Goal: Task Accomplishment & Management: Use online tool/utility

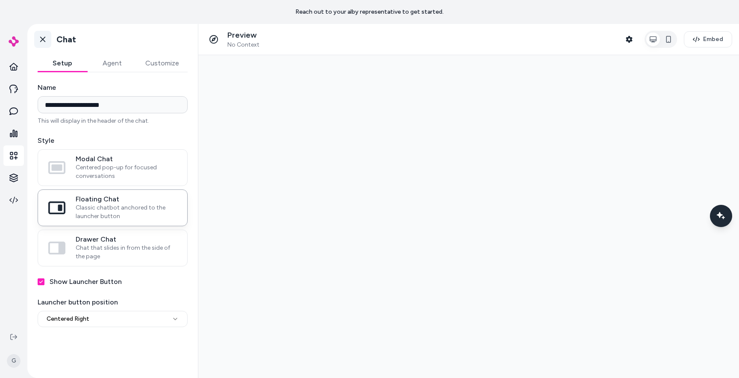
click at [38, 38] on icon at bounding box center [42, 39] width 9 height 9
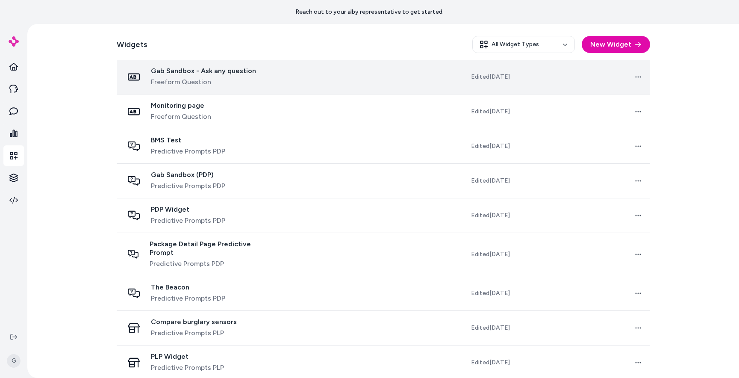
scroll to position [154, 0]
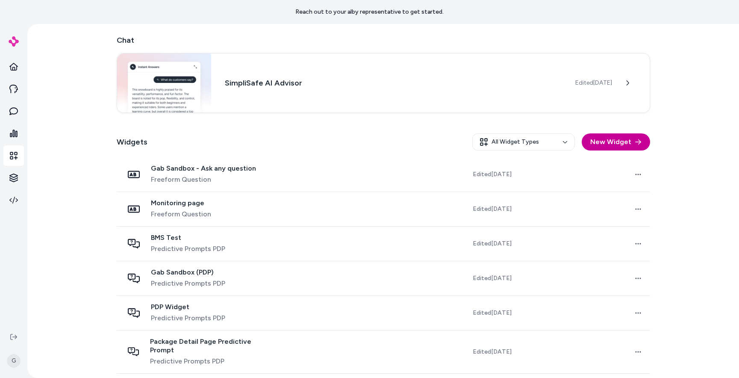
click at [612, 140] on button "New Widget" at bounding box center [616, 141] width 68 height 17
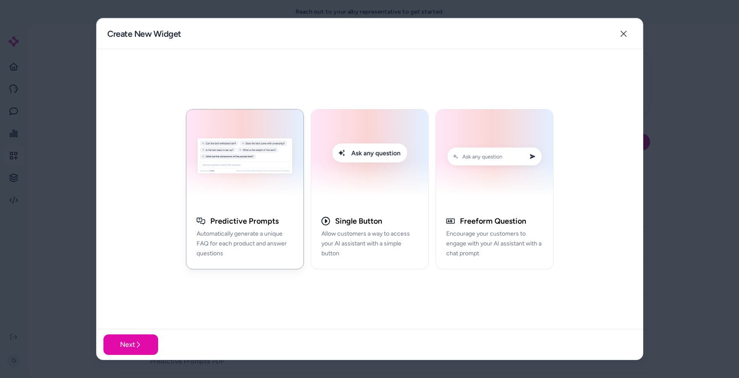
click at [258, 179] on img "button" at bounding box center [244, 158] width 107 height 86
click at [138, 340] on button "Next" at bounding box center [130, 344] width 55 height 21
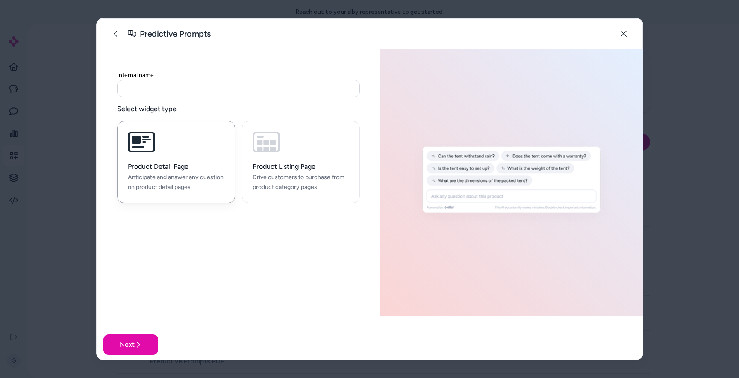
click at [157, 91] on input at bounding box center [238, 88] width 243 height 17
type input "**********"
click at [290, 163] on h3 "Product Listing Page" at bounding box center [301, 166] width 97 height 9
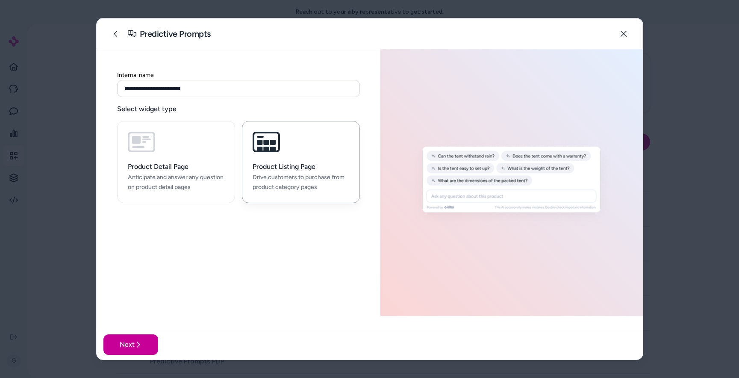
click at [130, 342] on button "Next" at bounding box center [130, 344] width 55 height 21
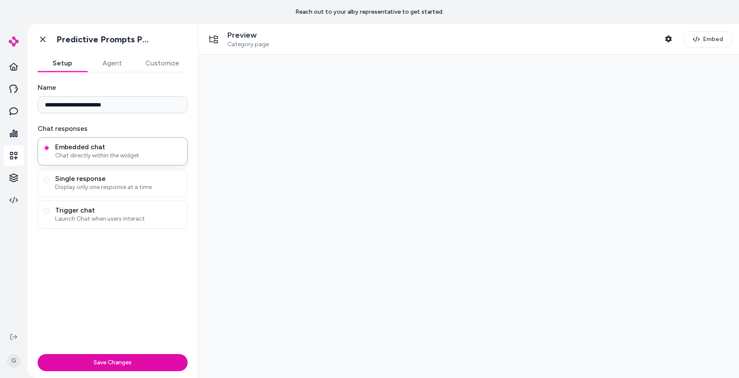
click at [276, 171] on div at bounding box center [468, 216] width 541 height 323
click at [107, 180] on span "Single response" at bounding box center [118, 178] width 127 height 9
click at [50, 180] on button "Single response Display only one response at a time" at bounding box center [46, 179] width 7 height 7
click at [102, 149] on span "Embedded chat" at bounding box center [118, 147] width 127 height 9
click at [50, 149] on button "Embedded chat Chat directly within the widget" at bounding box center [46, 147] width 7 height 7
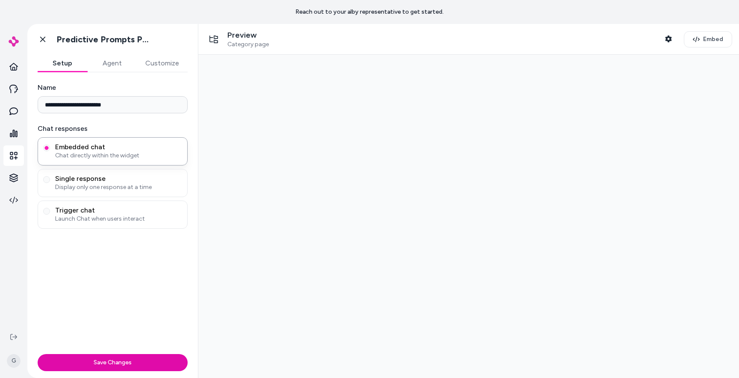
click at [98, 371] on div "Save Changes" at bounding box center [112, 363] width 171 height 27
click at [97, 351] on div "Save Changes" at bounding box center [112, 363] width 171 height 27
click at [101, 359] on button "Save Changes" at bounding box center [113, 362] width 150 height 17
click at [318, 137] on div at bounding box center [468, 216] width 541 height 323
click at [123, 74] on div "**********" at bounding box center [112, 211] width 171 height 278
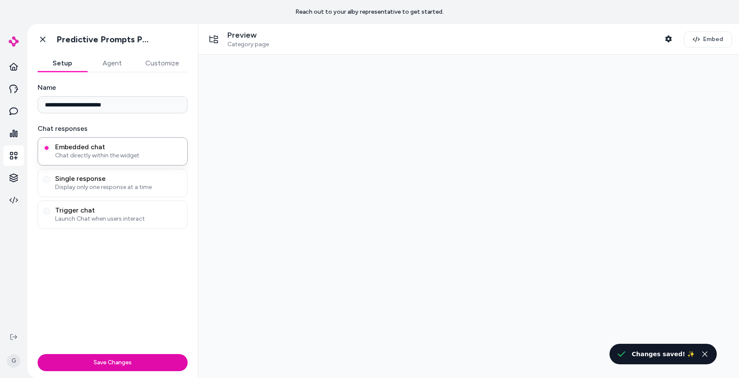
click at [109, 62] on button "Agent" at bounding box center [112, 63] width 50 height 17
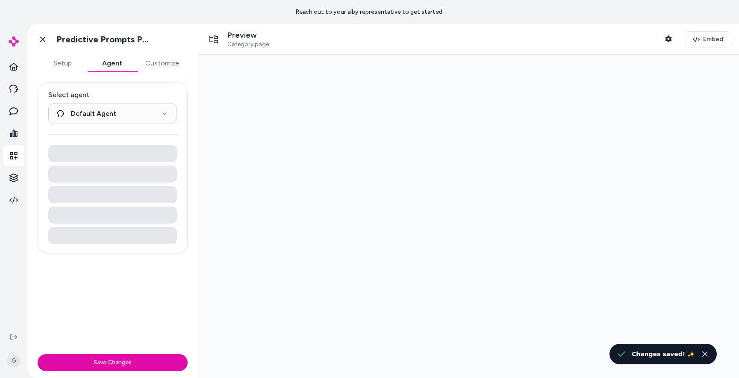
click at [170, 64] on button "Customize" at bounding box center [162, 63] width 51 height 17
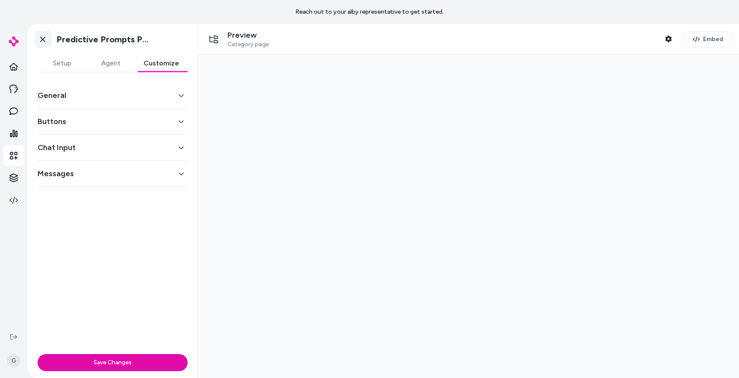
click at [43, 37] on icon at bounding box center [42, 39] width 9 height 9
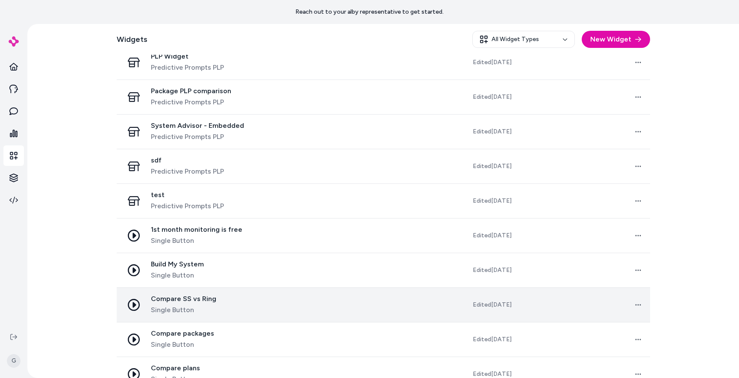
scroll to position [547, 0]
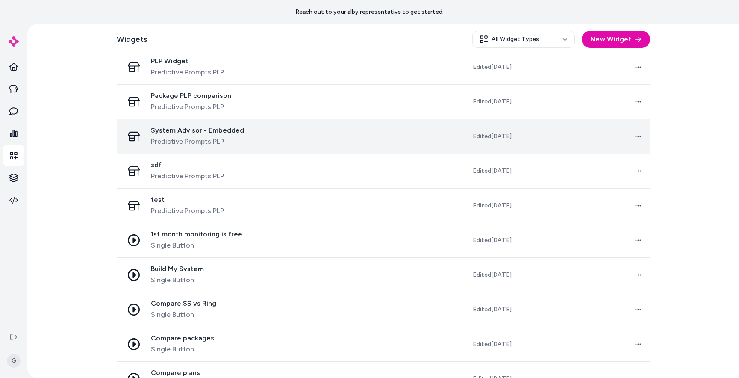
click at [200, 143] on td "System Advisor - Embedded Predictive Prompts PLP" at bounding box center [198, 136] width 162 height 35
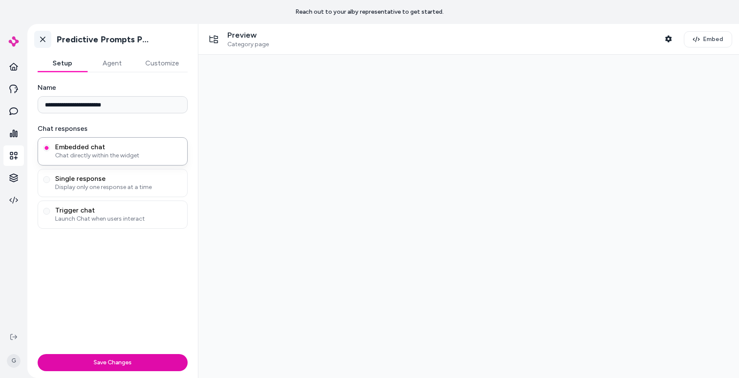
click at [42, 34] on link "Go back" at bounding box center [42, 39] width 17 height 17
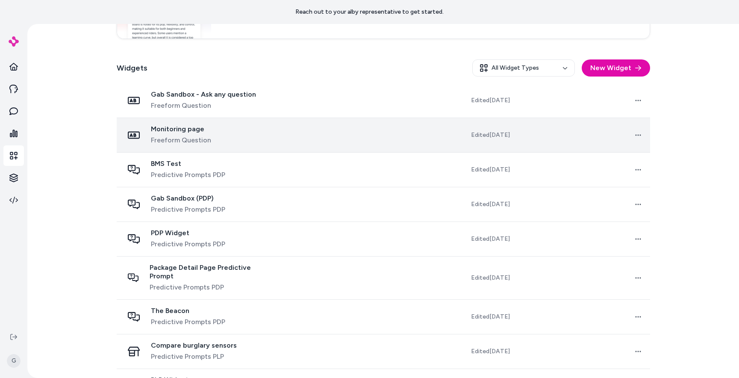
scroll to position [228, 0]
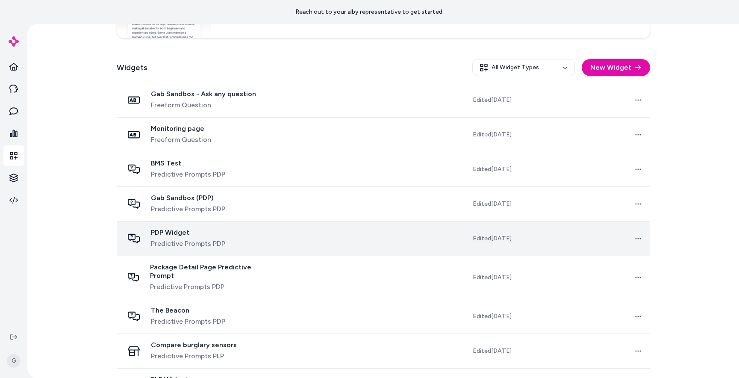
click at [217, 233] on span "PDP Widget" at bounding box center [188, 232] width 74 height 9
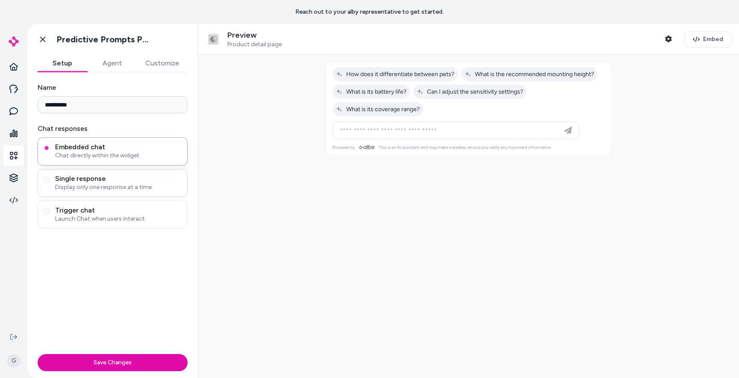
click at [98, 186] on span "Display only one response at a time" at bounding box center [118, 187] width 127 height 9
click at [50, 183] on button "Single response Display only one response at a time" at bounding box center [46, 179] width 7 height 7
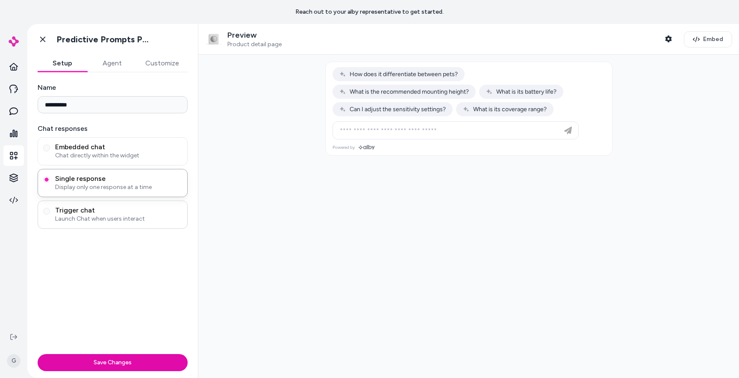
click at [97, 215] on span "Launch Chat when users interact" at bounding box center [118, 219] width 127 height 9
click at [50, 215] on button "Trigger chat Launch Chat when users interact" at bounding box center [46, 211] width 7 height 7
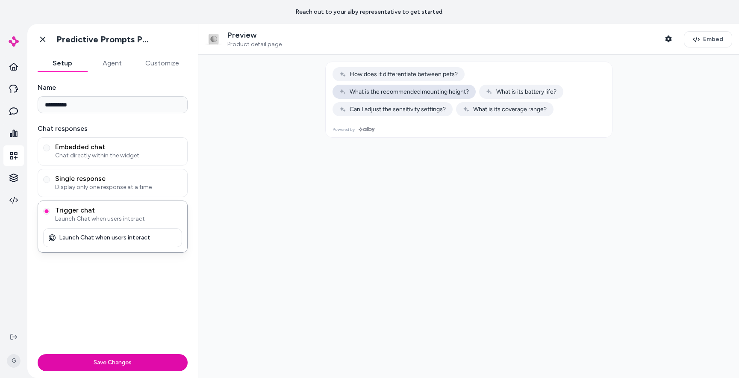
click at [382, 93] on span "What is the recommended mounting height?" at bounding box center [404, 91] width 130 height 7
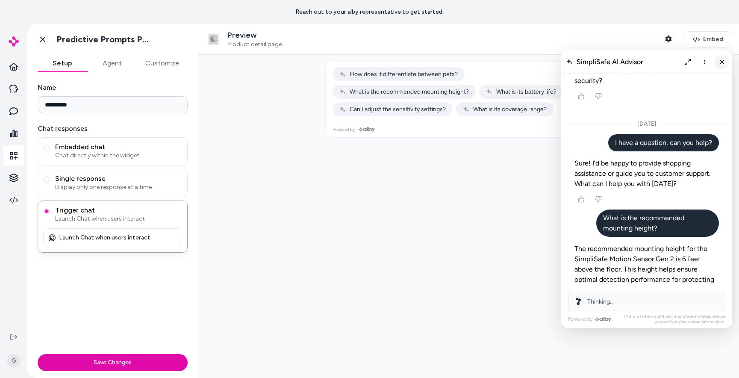
scroll to position [255, 0]
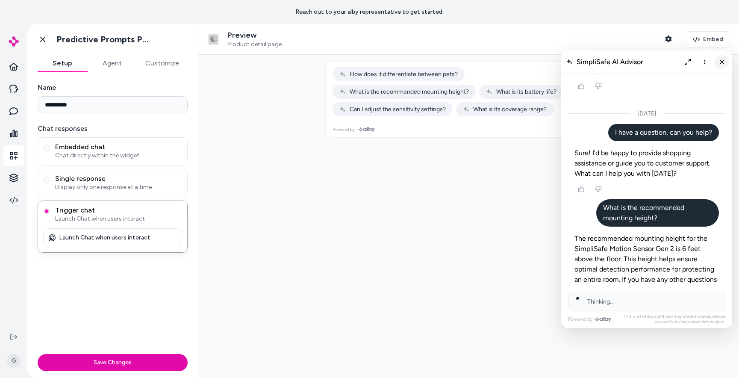
click at [724, 62] on icon "Close chat" at bounding box center [721, 61] width 7 height 7
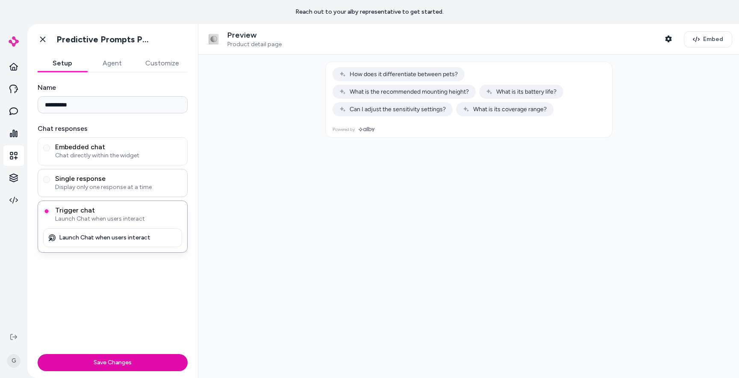
click at [96, 170] on div "Single response Display only one response at a time" at bounding box center [113, 183] width 150 height 28
click at [96, 159] on span "Chat directly within the widget" at bounding box center [118, 155] width 127 height 9
click at [50, 151] on button "Embedded chat Chat directly within the widget" at bounding box center [46, 147] width 7 height 7
click at [95, 176] on span "Single response" at bounding box center [118, 178] width 127 height 9
click at [50, 176] on button "Single response Display only one response at a time" at bounding box center [46, 179] width 7 height 7
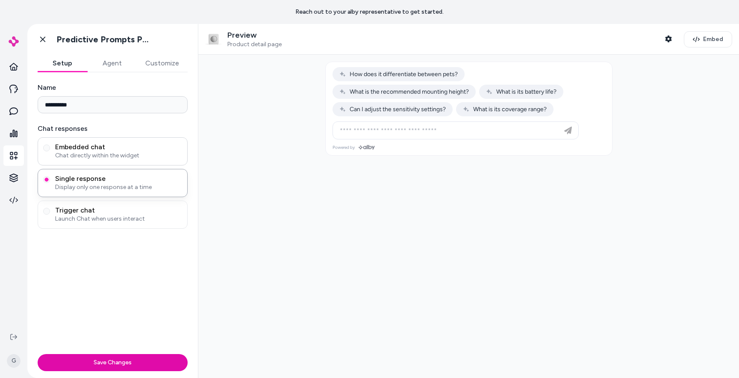
click at [97, 154] on span "Chat directly within the widget" at bounding box center [118, 155] width 127 height 9
click at [50, 151] on button "Embedded chat Chat directly within the widget" at bounding box center [46, 147] width 7 height 7
click at [97, 174] on span "Single response" at bounding box center [118, 178] width 127 height 9
click at [50, 176] on button "Single response Display only one response at a time" at bounding box center [46, 179] width 7 height 7
click at [98, 151] on span "Chat directly within the widget" at bounding box center [118, 155] width 127 height 9
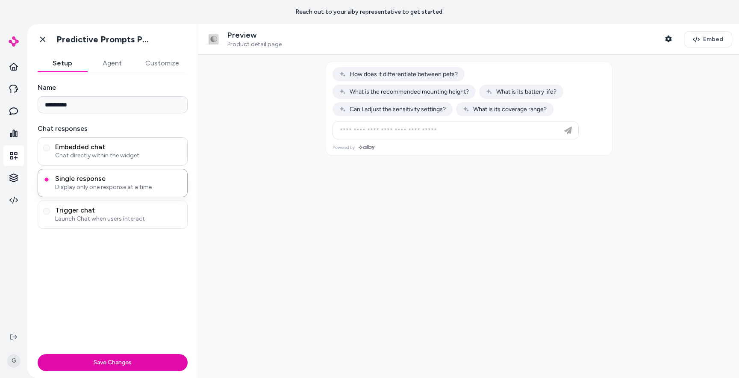
click at [50, 151] on button "Embedded chat Chat directly within the widget" at bounding box center [46, 147] width 7 height 7
